Goal: Task Accomplishment & Management: Check status

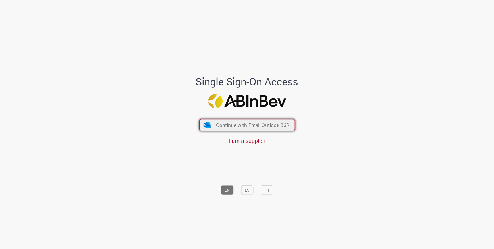
click at [250, 119] on button "Continue with Email Outlook 365" at bounding box center [247, 125] width 96 height 12
click at [252, 124] on span "Continue with Email Outlook 365" at bounding box center [252, 124] width 73 height 7
click at [244, 126] on span "Continue with Email Outlook 365" at bounding box center [252, 124] width 73 height 7
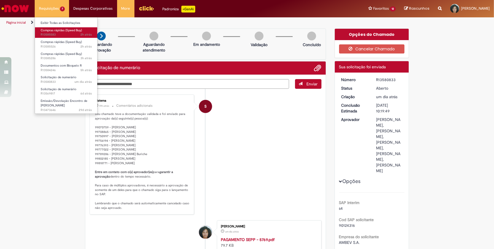
click at [54, 30] on span "Compras rápidas (Speed Buy)" at bounding box center [61, 30] width 41 height 4
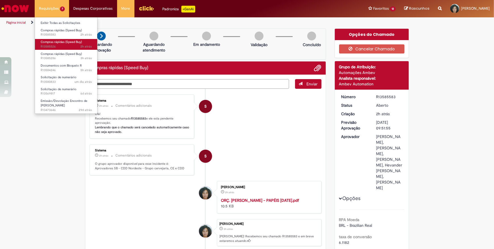
click at [55, 43] on span "Compras rápidas (Speed Buy)" at bounding box center [61, 42] width 41 height 4
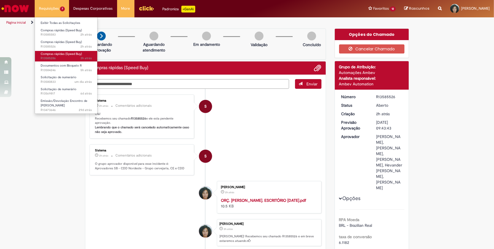
click at [66, 59] on span "3h atrás 3 horas atrás R13585286" at bounding box center [66, 58] width 51 height 5
